Goal: Find specific page/section: Find specific page/section

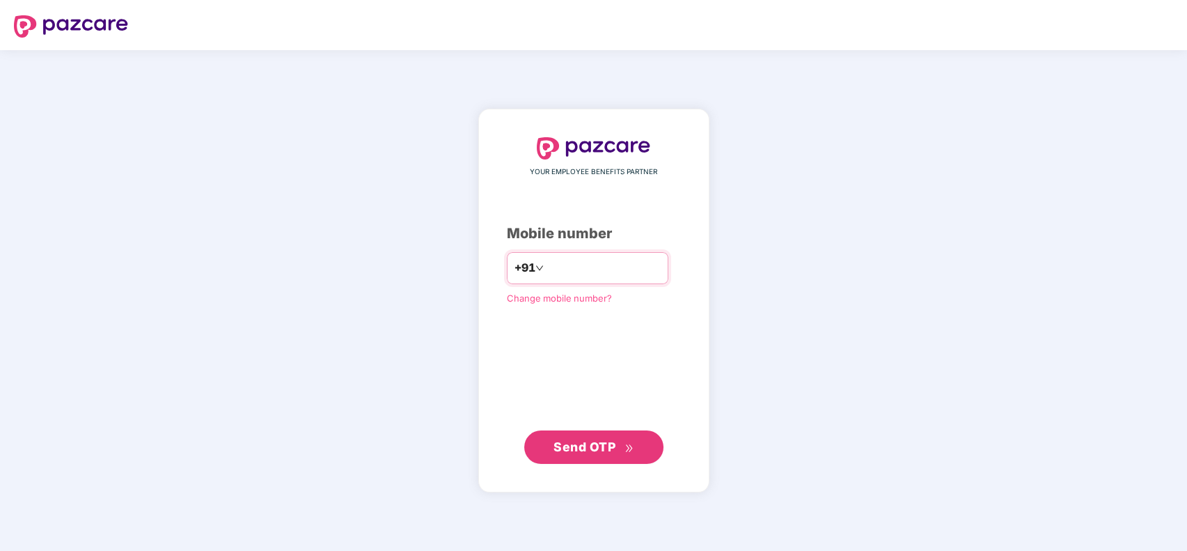
type input "**********"
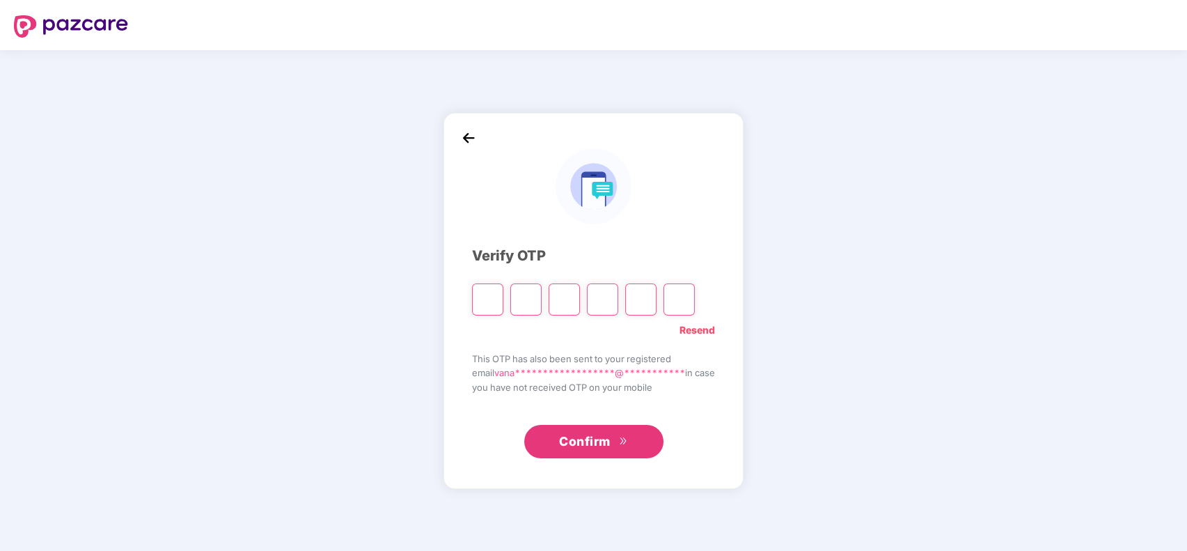
type input "*"
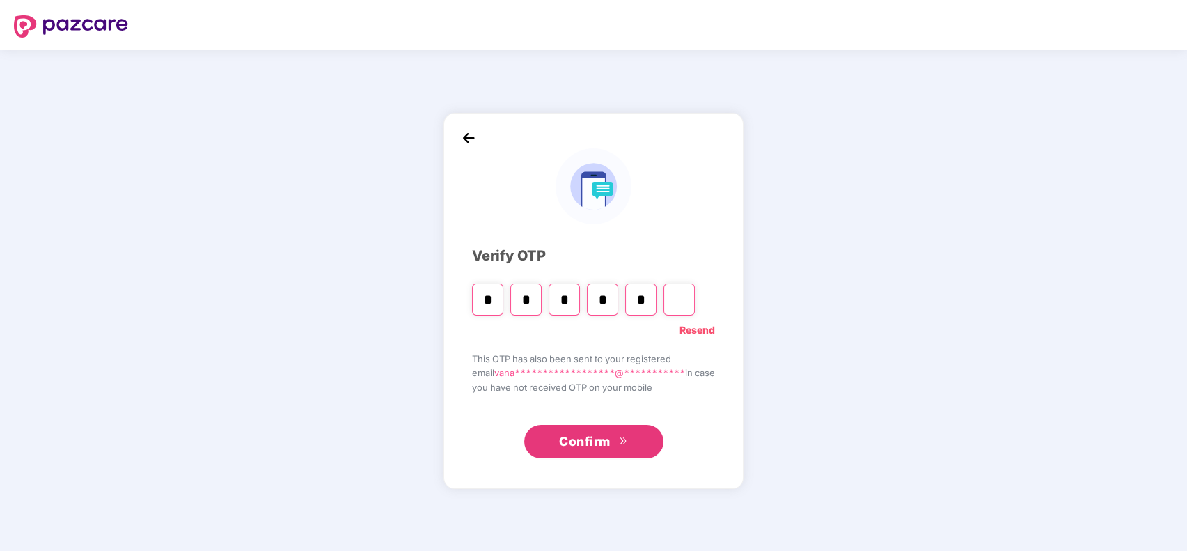
type input "*"
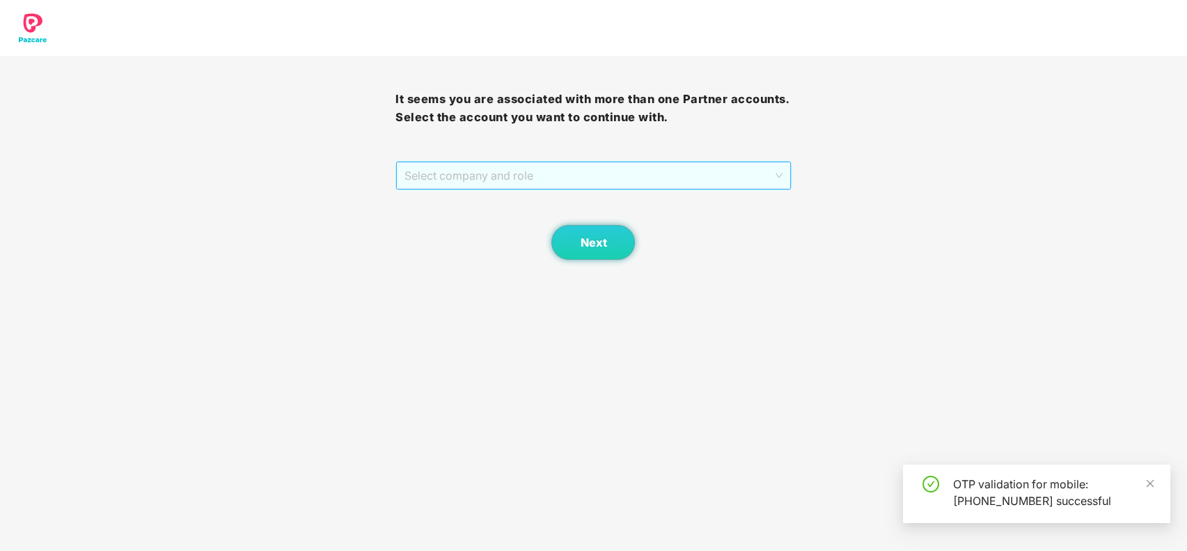
click at [564, 180] on span "Select company and role" at bounding box center [593, 175] width 377 height 26
click at [565, 196] on div "Pazcare - CUSTOMER_SUCCESS" at bounding box center [594, 203] width 379 height 15
click at [592, 231] on button "Next" at bounding box center [594, 242] width 84 height 35
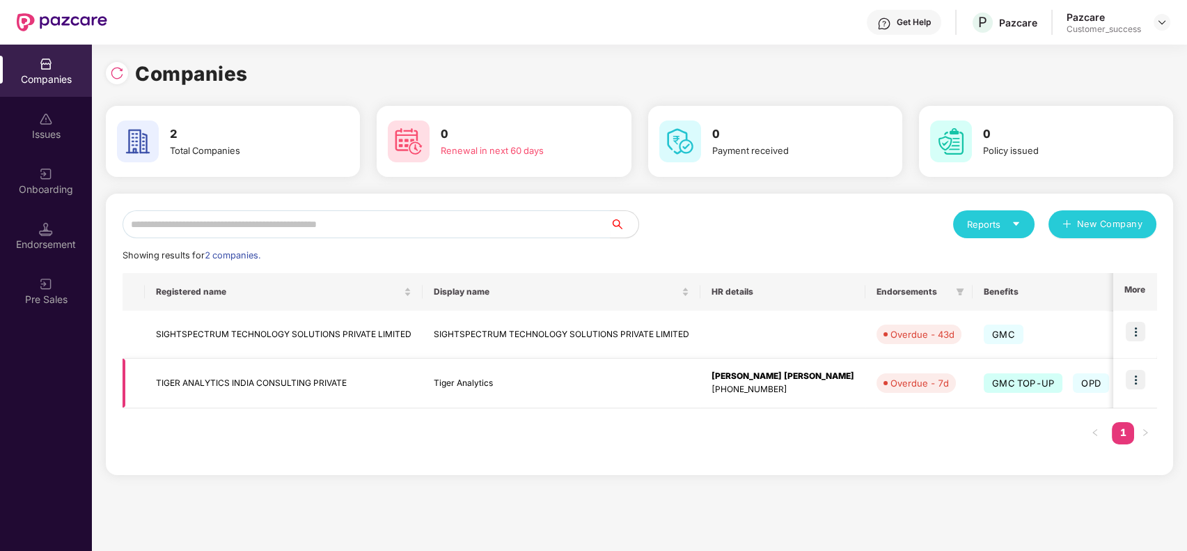
click at [1139, 379] on img at bounding box center [1135, 379] width 19 height 19
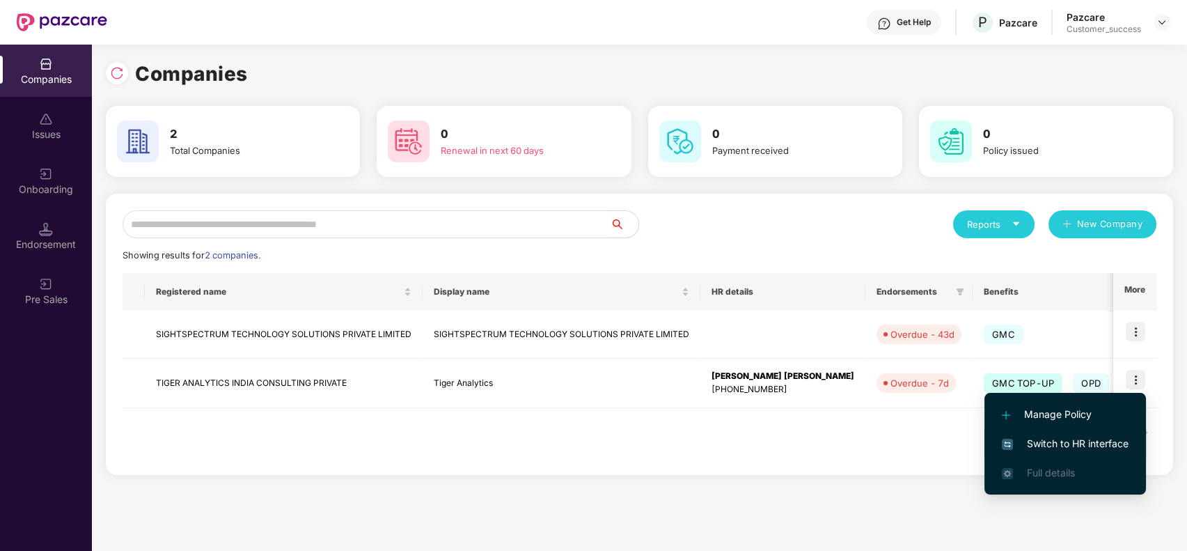
click at [1084, 444] on span "Switch to HR interface" at bounding box center [1065, 443] width 127 height 15
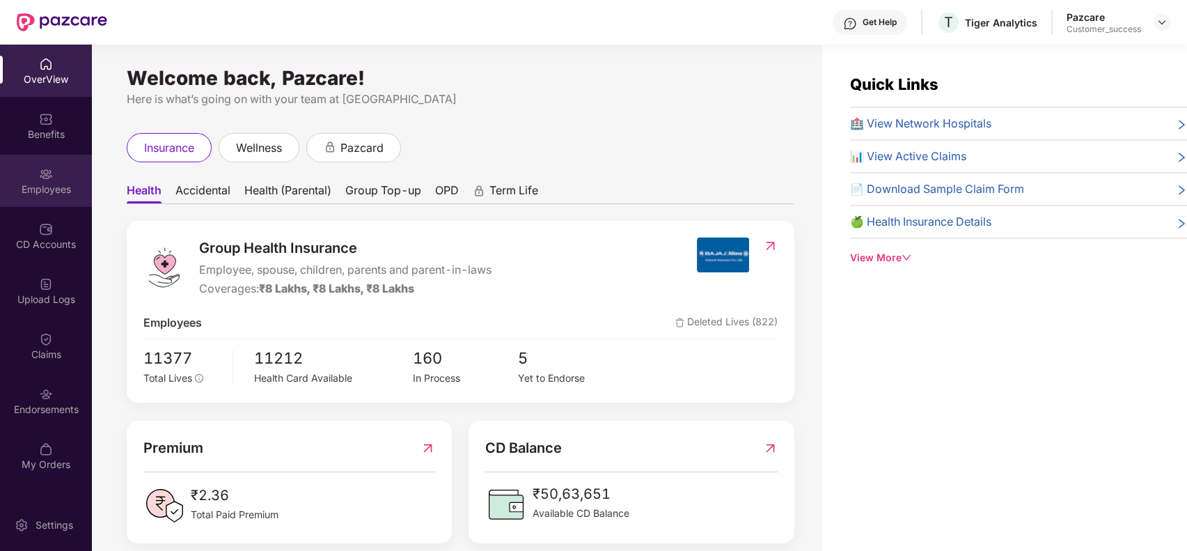
click at [62, 182] on div "Employees" at bounding box center [46, 189] width 92 height 14
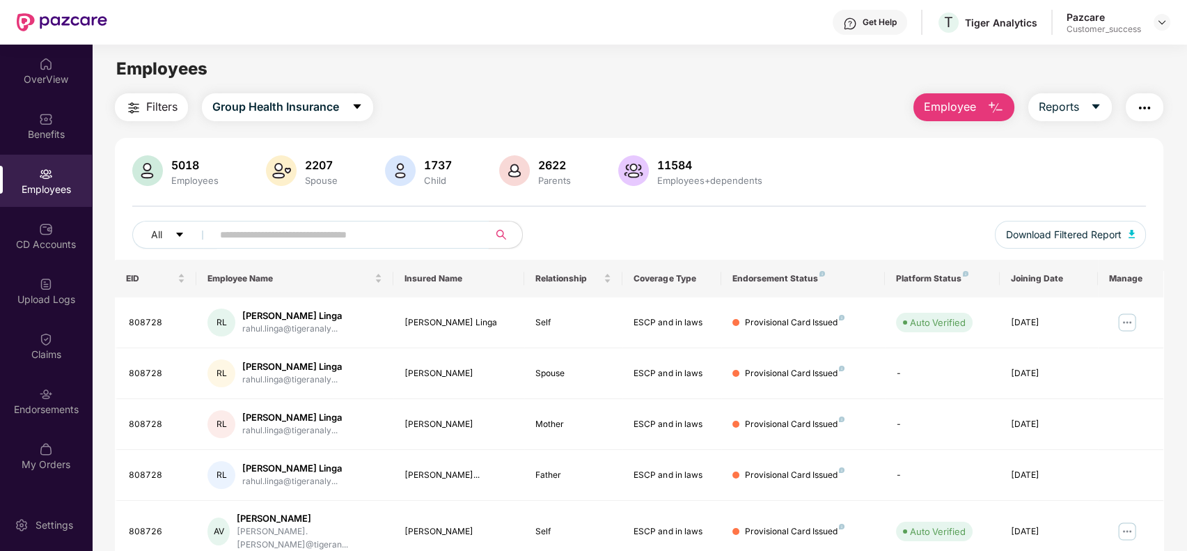
click at [318, 235] on input "text" at bounding box center [345, 234] width 250 height 21
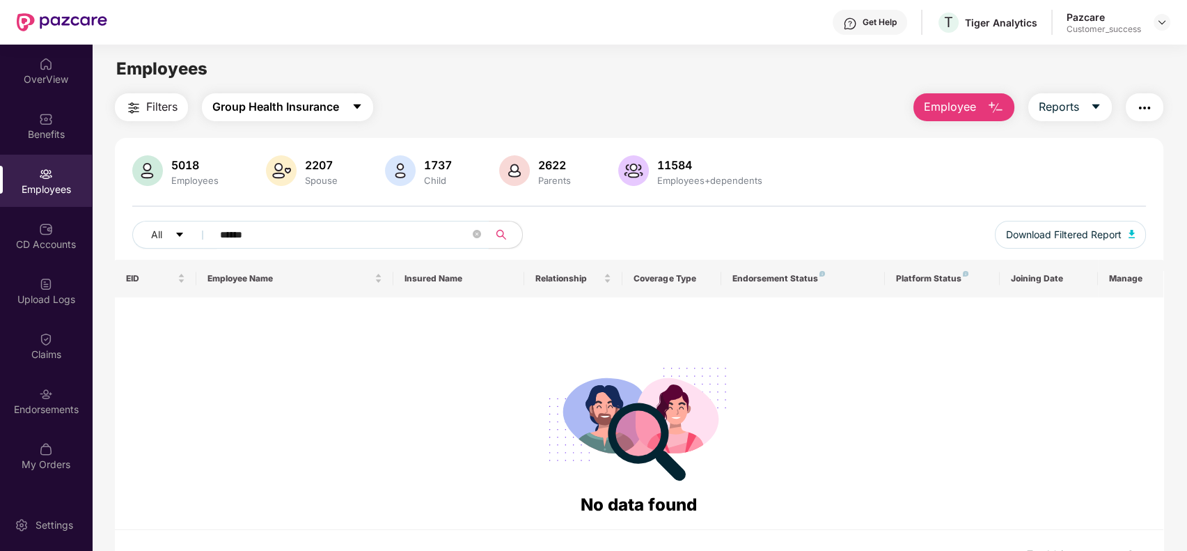
type input "******"
click at [339, 104] on span "Group Health Insurance" at bounding box center [275, 106] width 127 height 17
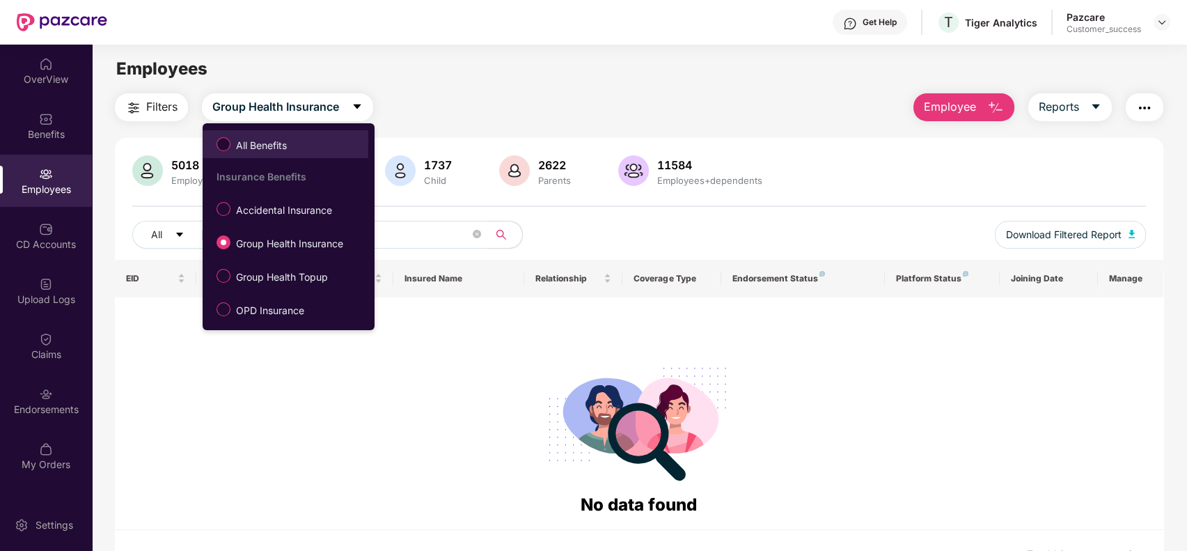
click at [330, 136] on span "All Benefits" at bounding box center [286, 144] width 152 height 24
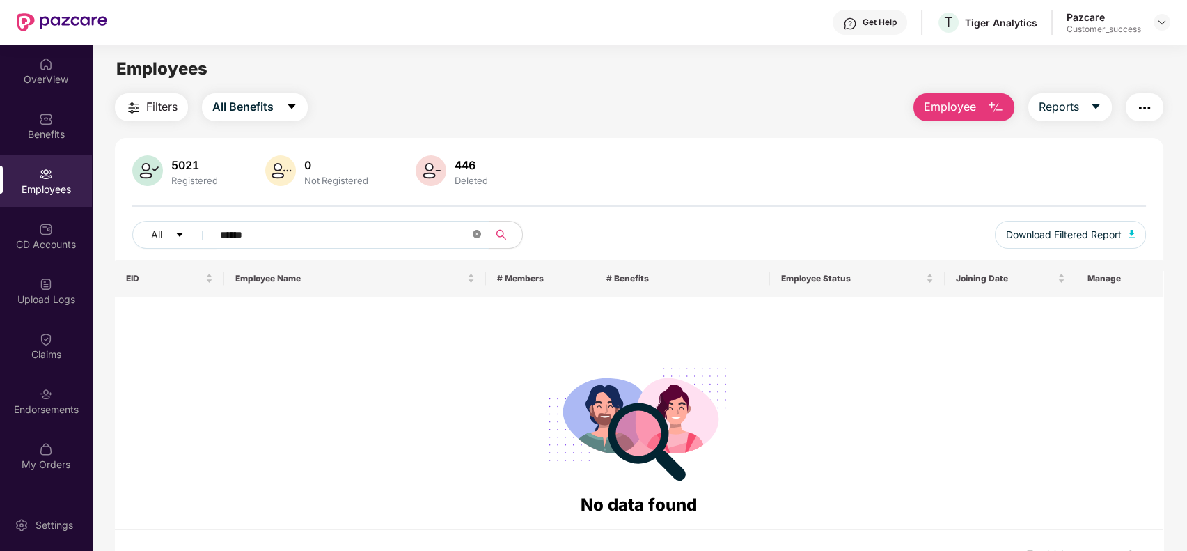
click at [473, 237] on icon "close-circle" at bounding box center [477, 234] width 8 height 8
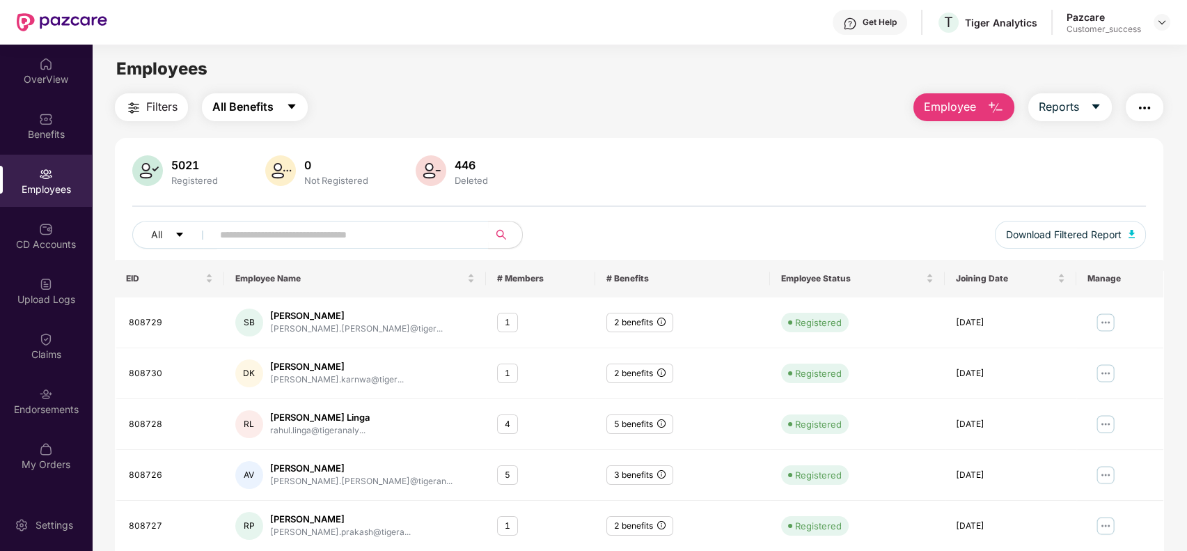
click at [245, 104] on span "All Benefits" at bounding box center [242, 106] width 61 height 17
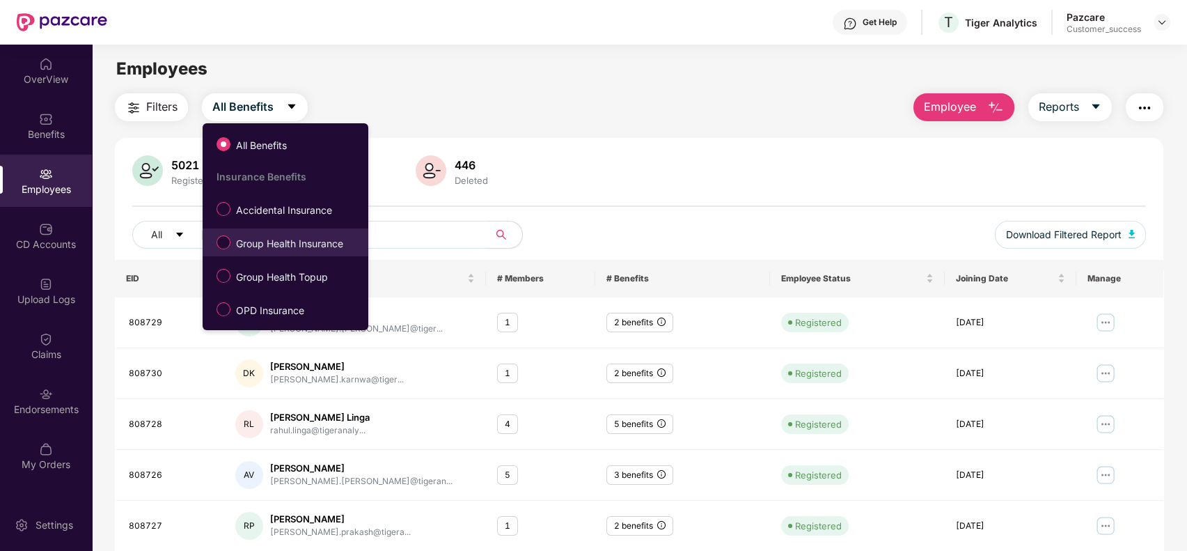
click at [315, 248] on span "Group Health Insurance" at bounding box center [290, 243] width 118 height 15
